Goal: Check status: Check status

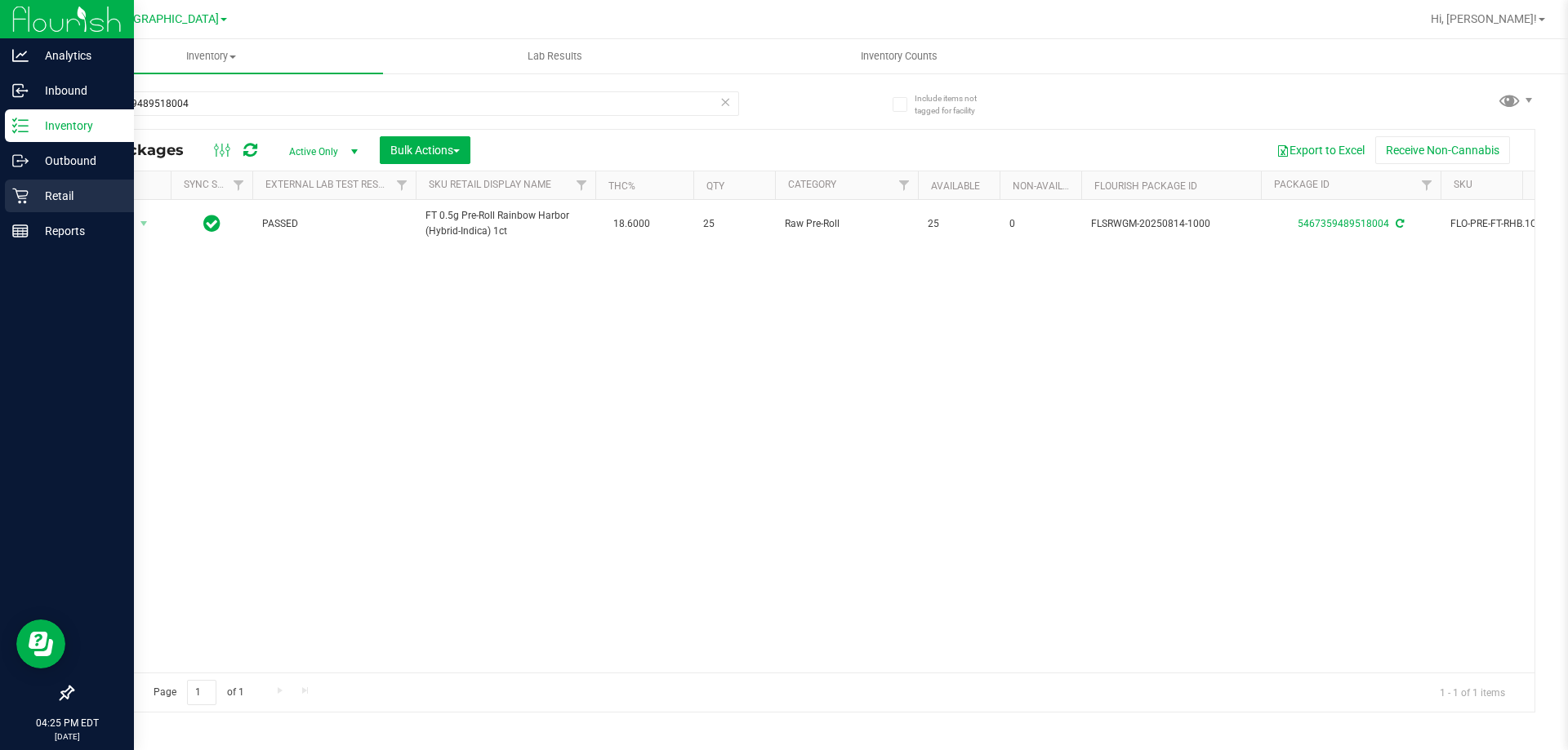
click at [26, 194] on icon at bounding box center [20, 196] width 16 height 16
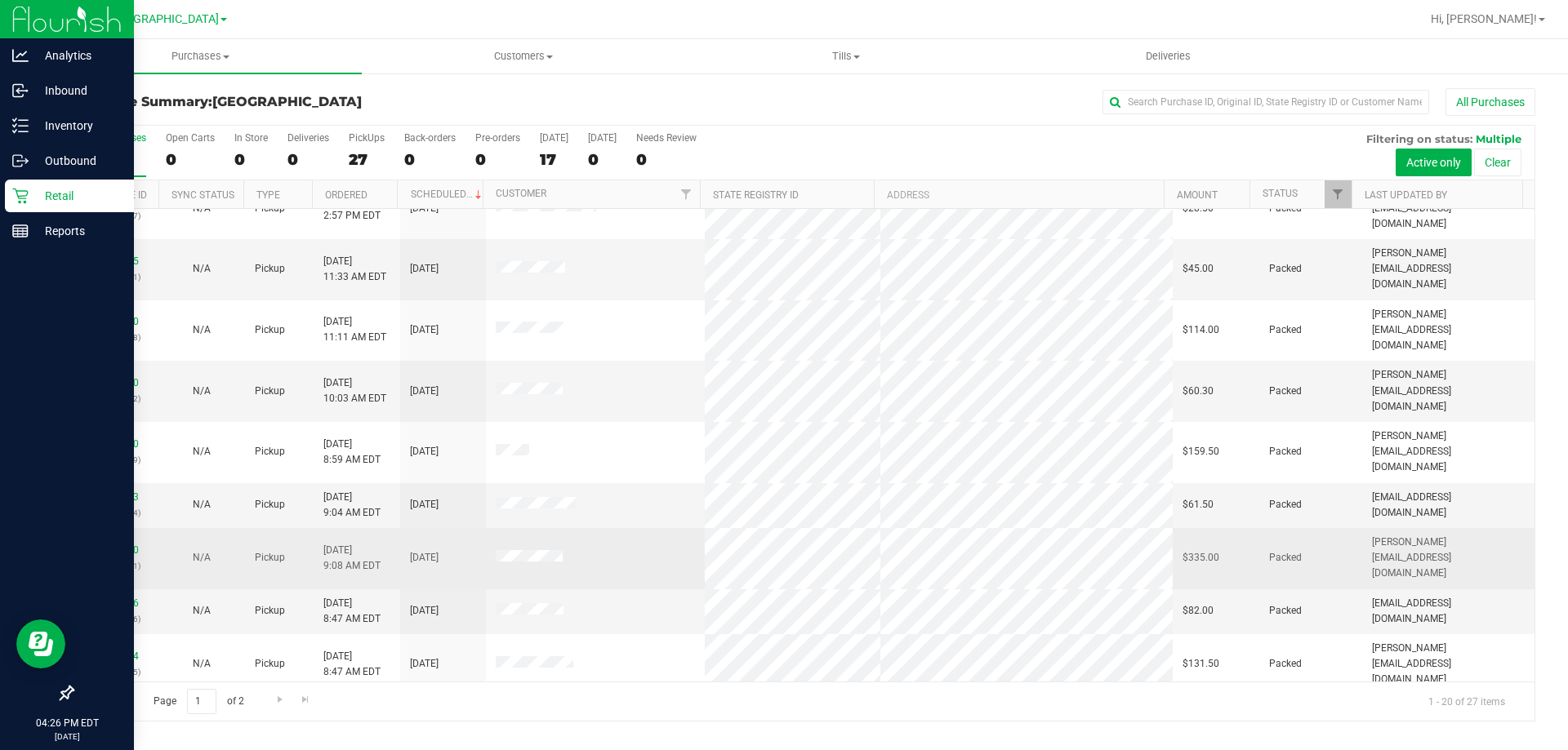
scroll to position [431, 0]
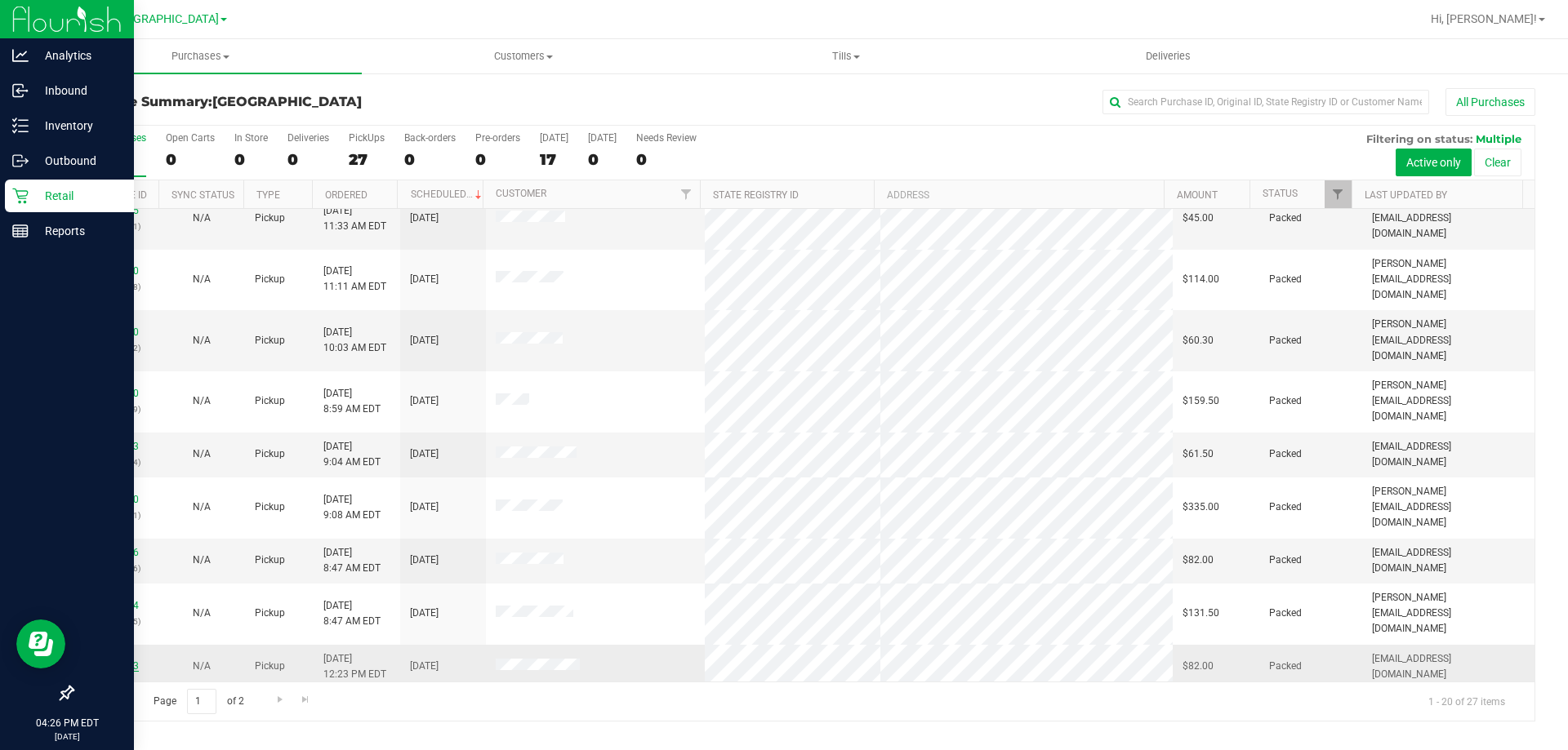
click at [128, 660] on link "11973663" at bounding box center [116, 666] width 46 height 12
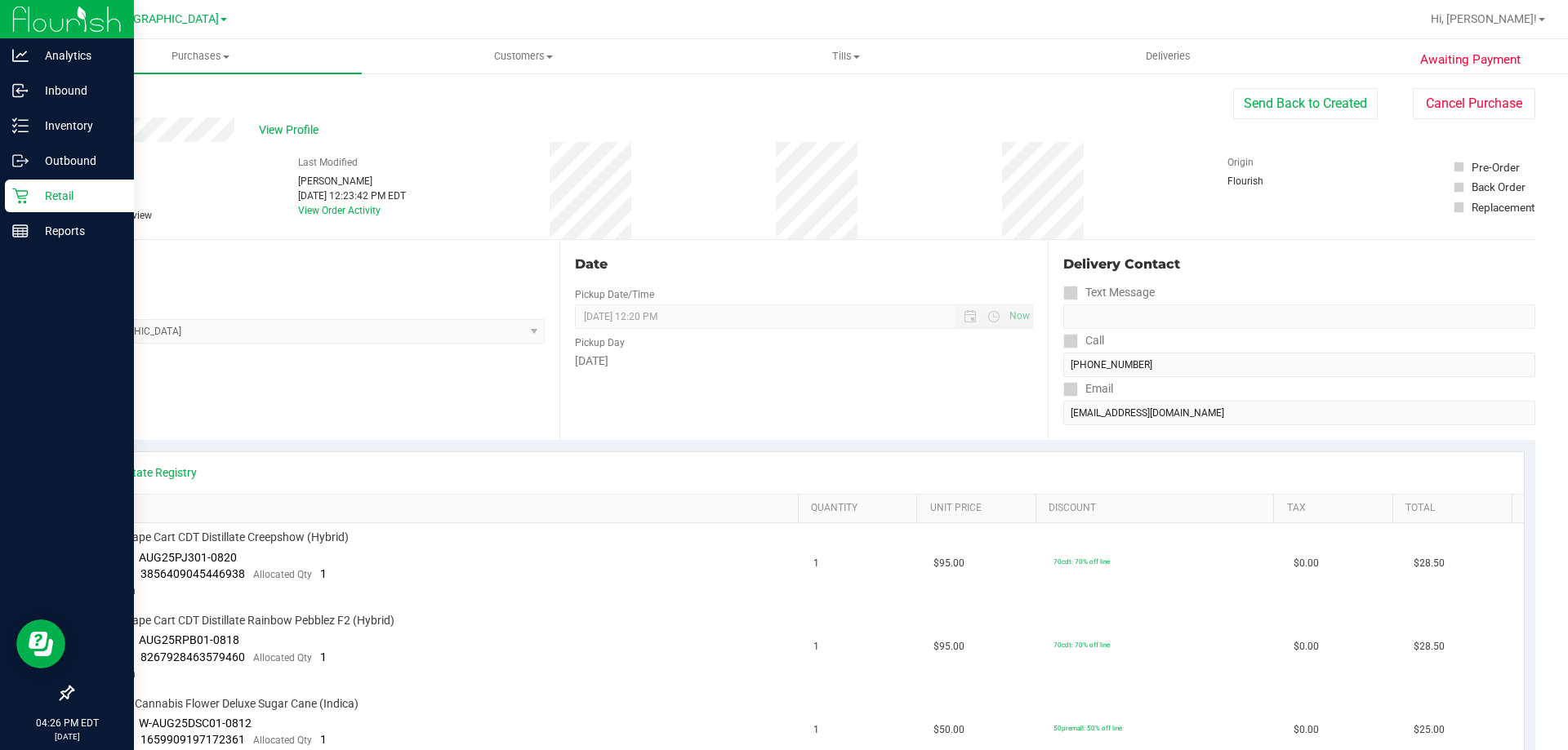
click at [45, 194] on p "Retail" at bounding box center [77, 196] width 98 height 20
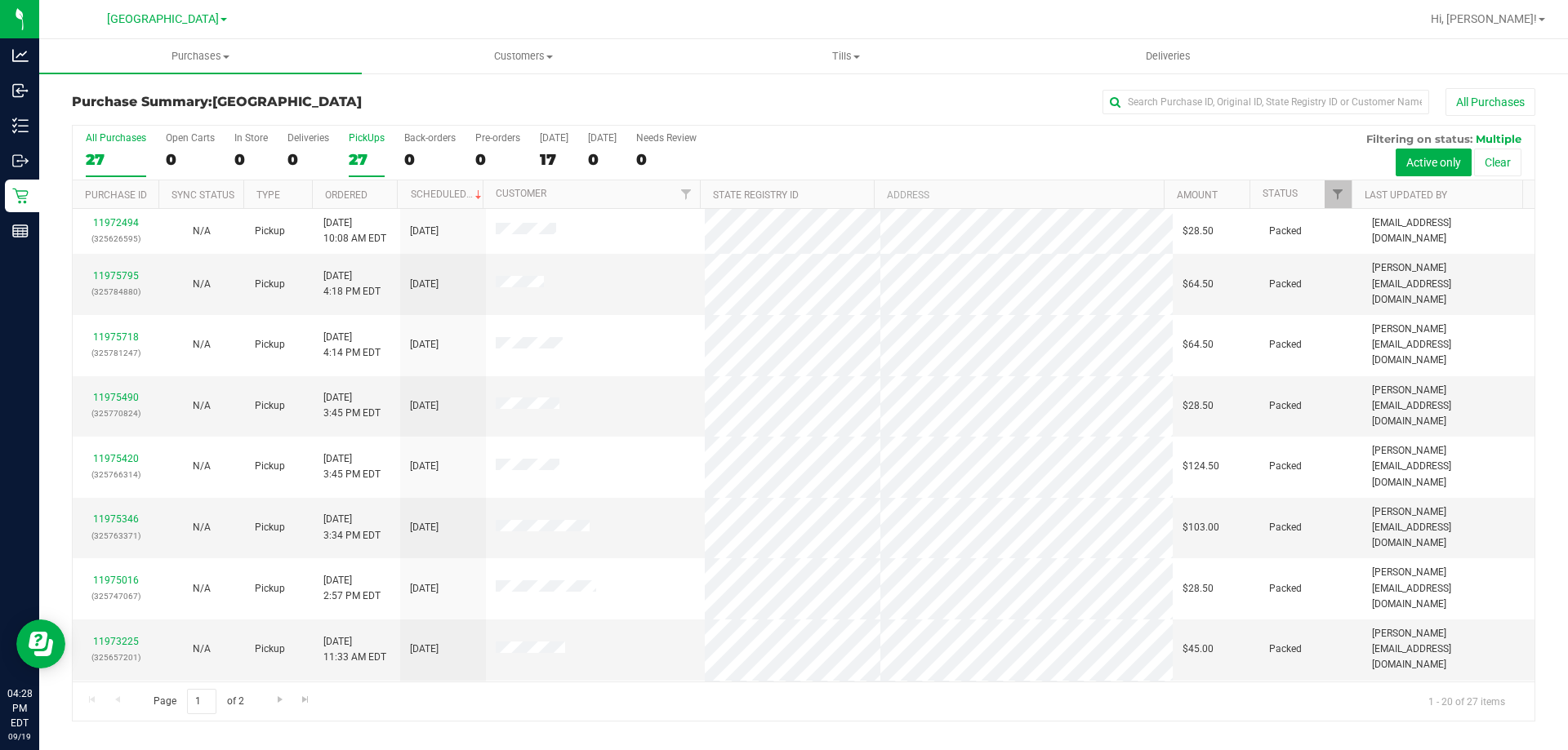
click at [374, 140] on div "PickUps" at bounding box center [367, 138] width 36 height 12
click at [0, 0] on input "PickUps 27" at bounding box center [0, 0] width 0 height 0
click at [354, 191] on link "Ordered" at bounding box center [346, 194] width 43 height 12
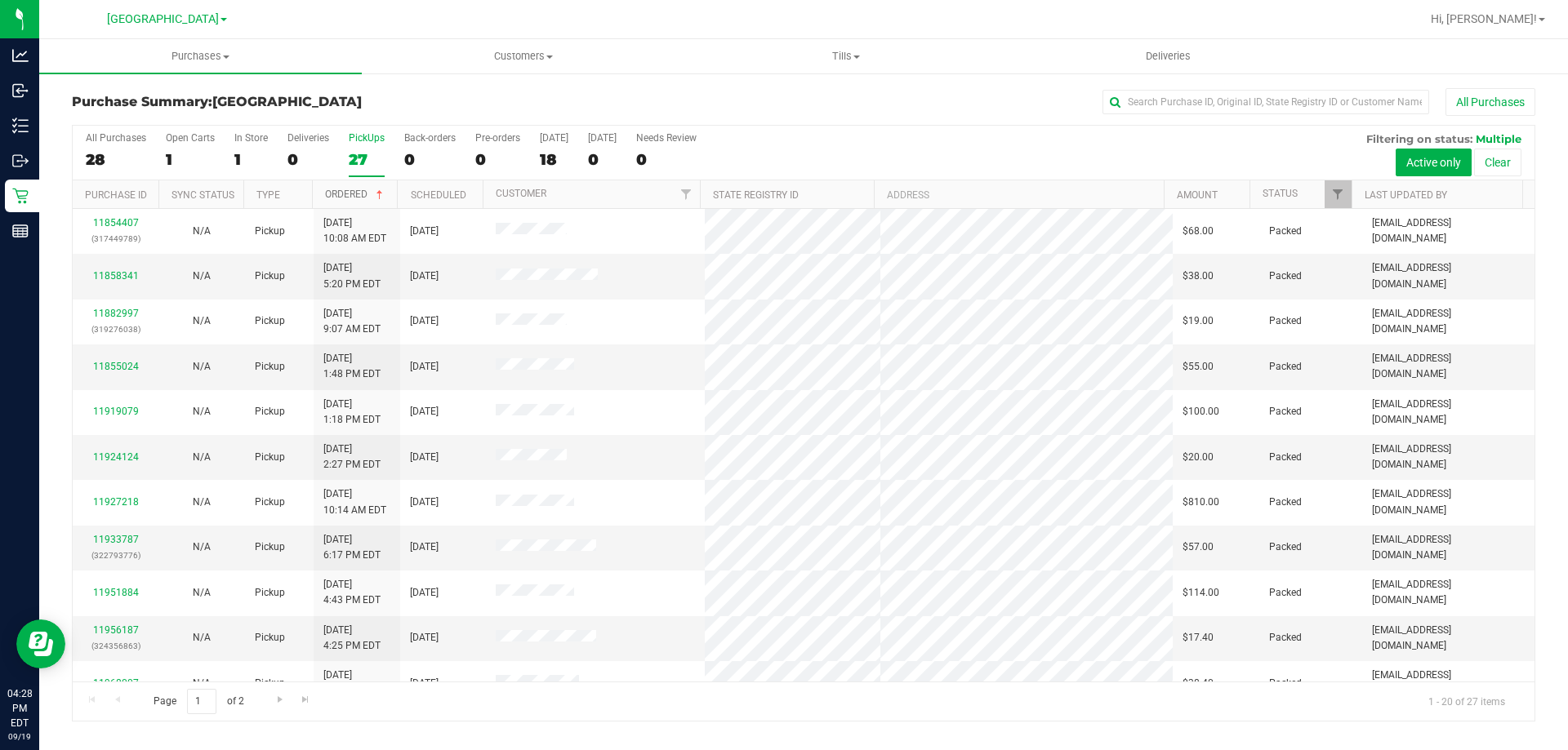
click at [347, 193] on link "Ordered" at bounding box center [355, 194] width 61 height 12
